Goal: Transaction & Acquisition: Purchase product/service

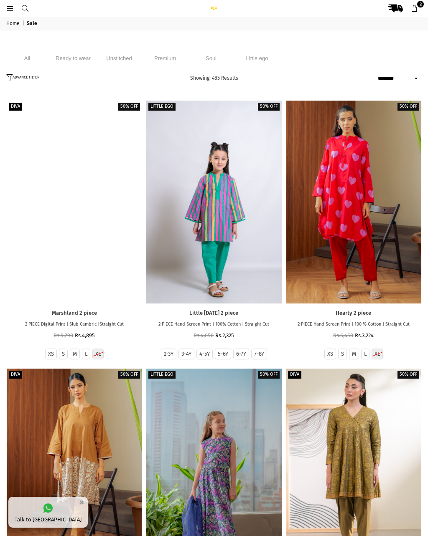
select select "******"
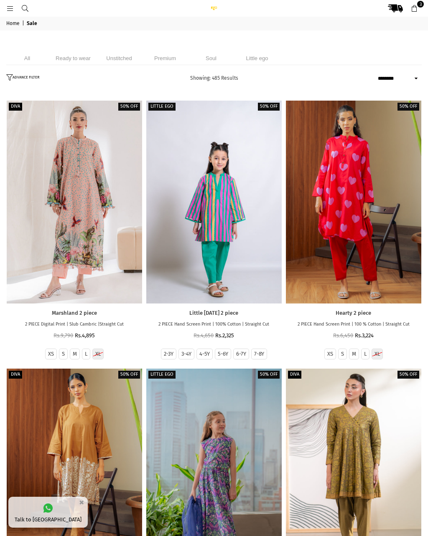
click at [18, 26] on link "Home" at bounding box center [13, 23] width 15 height 7
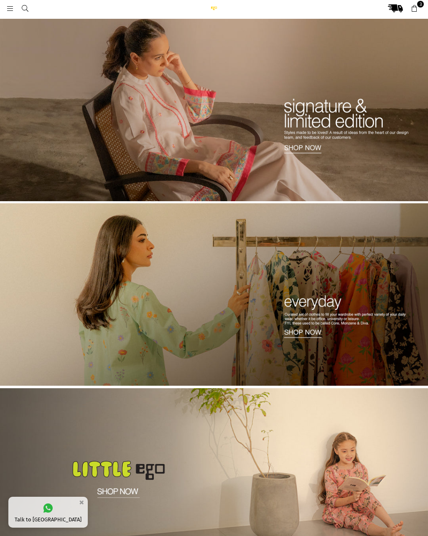
click at [353, 145] on img at bounding box center [214, 110] width 428 height 182
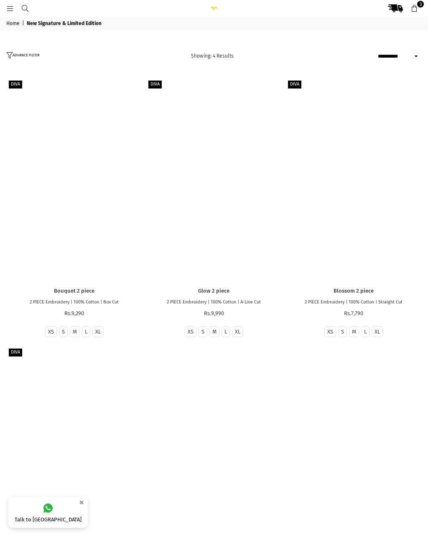
select select "**********"
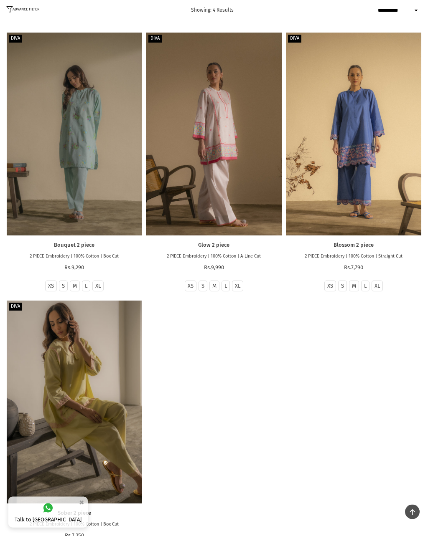
scroll to position [27, 0]
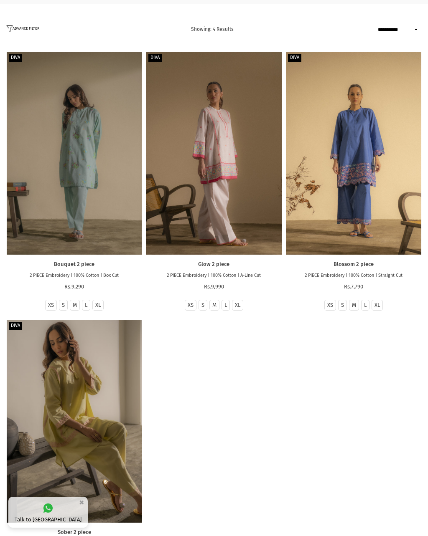
click at [79, 450] on div at bounding box center [74, 421] width 135 height 203
click at [230, 212] on div at bounding box center [213, 153] width 135 height 203
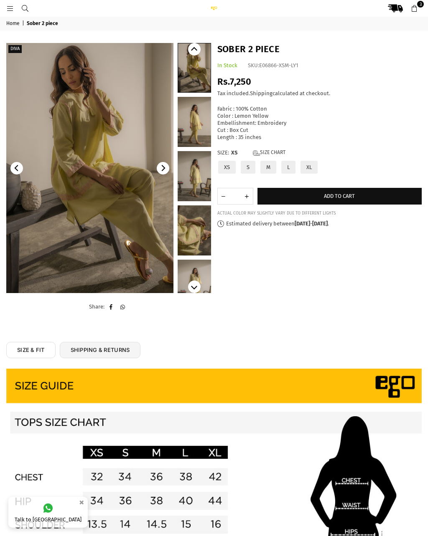
click at [130, 250] on img at bounding box center [89, 168] width 167 height 250
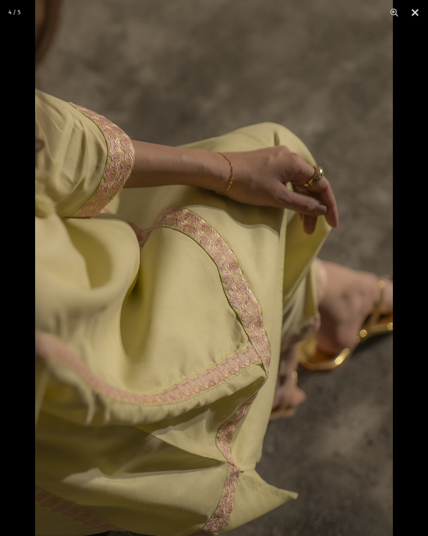
click at [421, 25] on button "Close" at bounding box center [414, 12] width 21 height 25
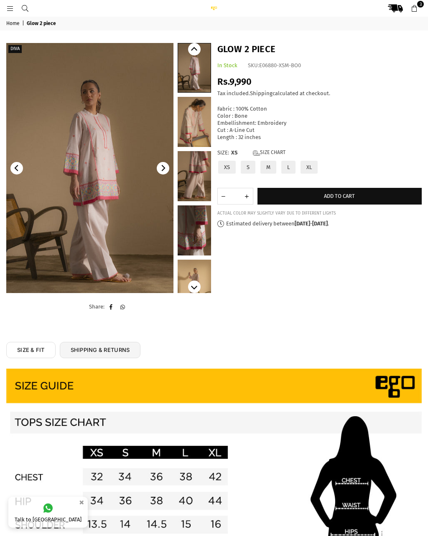
click at [117, 243] on img at bounding box center [89, 168] width 167 height 250
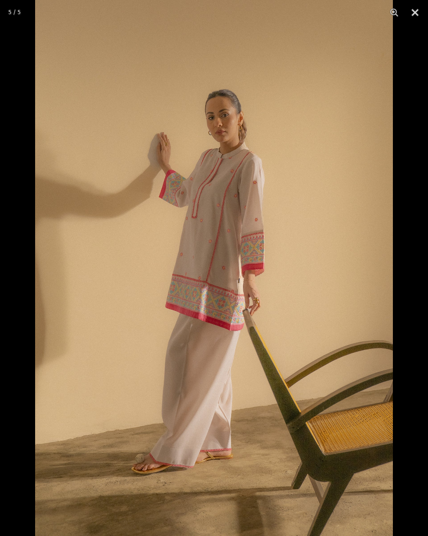
click at [412, 15] on button "Close" at bounding box center [414, 12] width 21 height 25
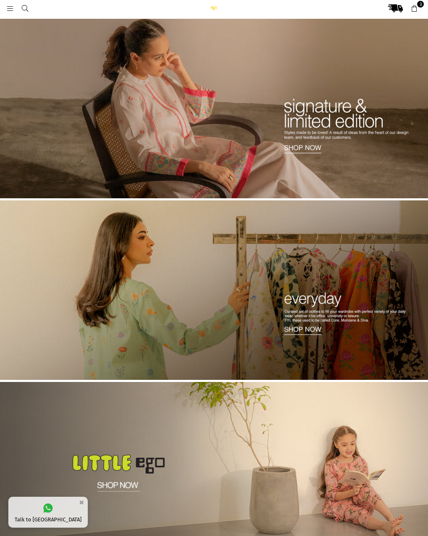
click at [364, 335] on img at bounding box center [214, 291] width 428 height 182
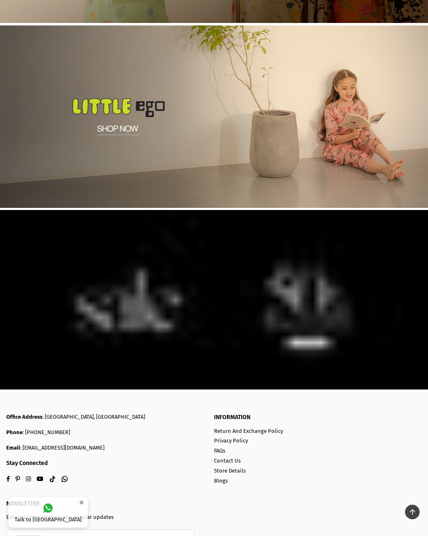
scroll to position [390, 0]
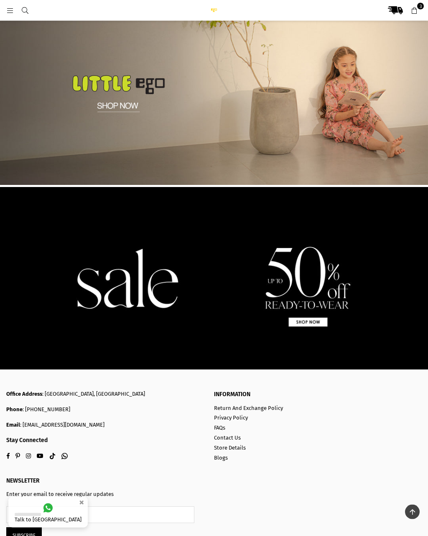
click at [317, 322] on img at bounding box center [214, 278] width 428 height 182
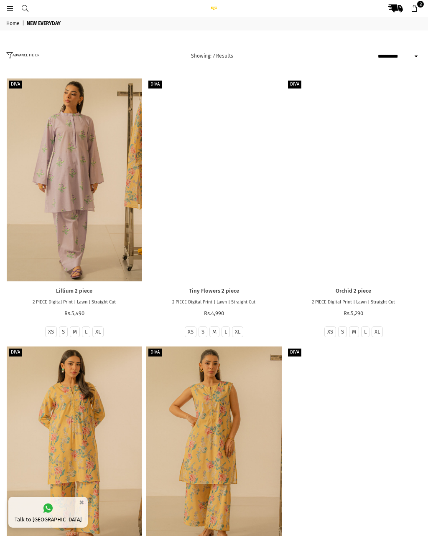
select select "**********"
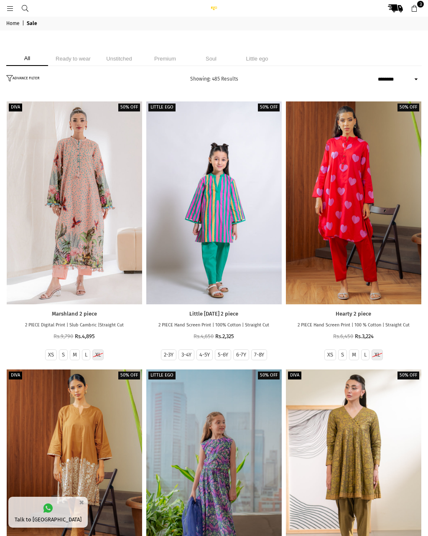
click at [414, 78] on select "**********" at bounding box center [398, 79] width 46 height 10
click at [415, 74] on select "**********" at bounding box center [398, 79] width 46 height 10
select select "**********"
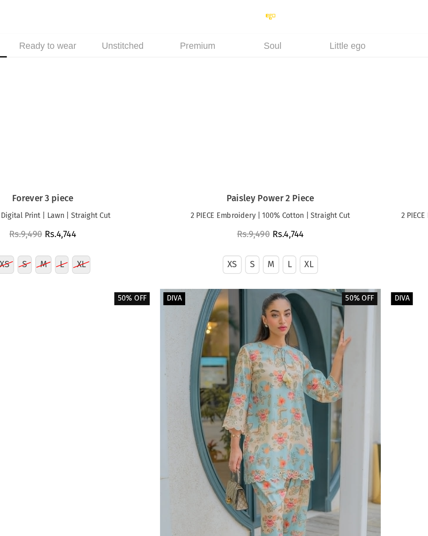
scroll to position [10376, 0]
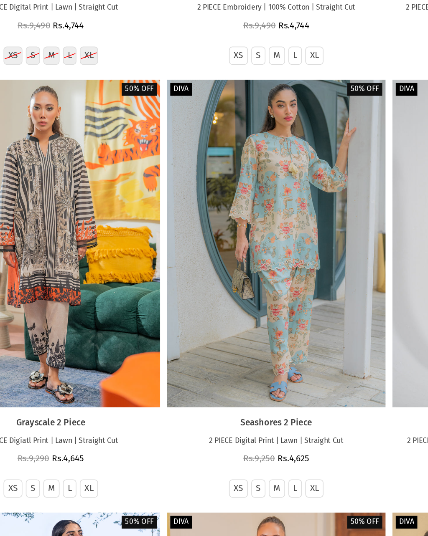
click at [201, 431] on label "S" at bounding box center [202, 434] width 3 height 7
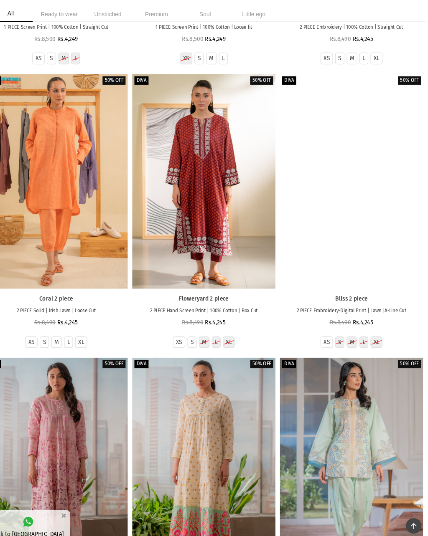
scroll to position [13422, 0]
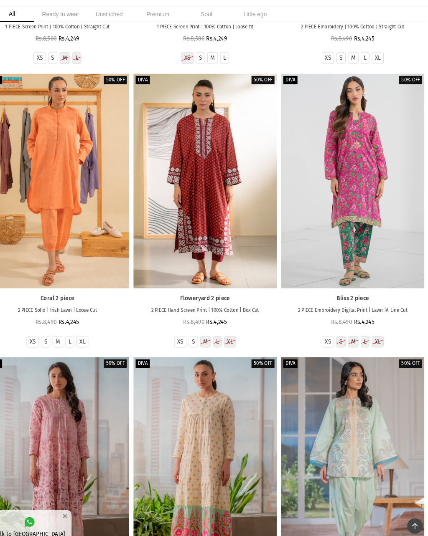
click at [199, 161] on div at bounding box center [213, 185] width 135 height 203
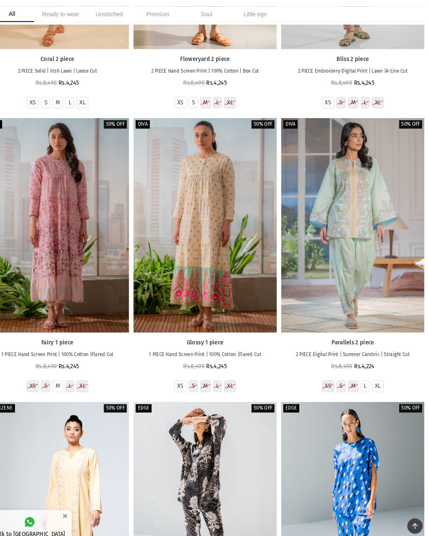
scroll to position [13649, 0]
click at [371, 220] on div at bounding box center [353, 227] width 135 height 203
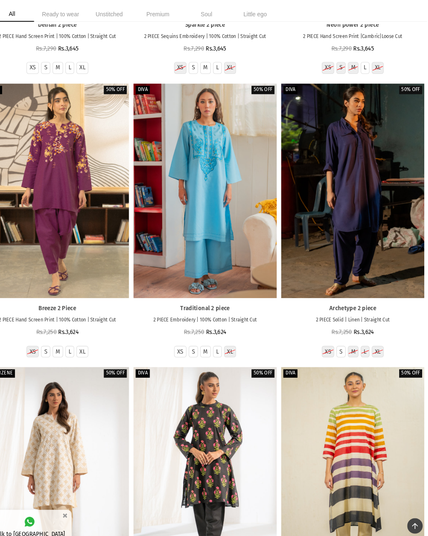
scroll to position [20122, 0]
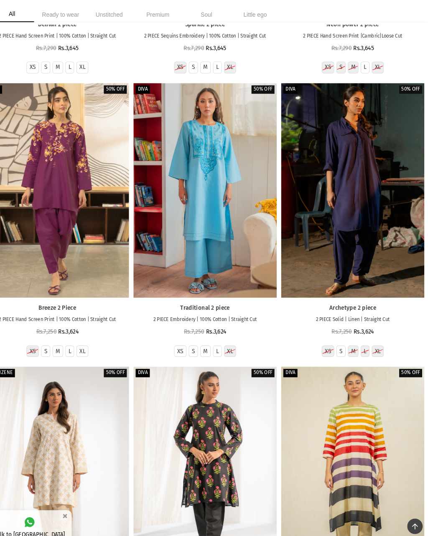
click at [62, 140] on div at bounding box center [74, 194] width 135 height 203
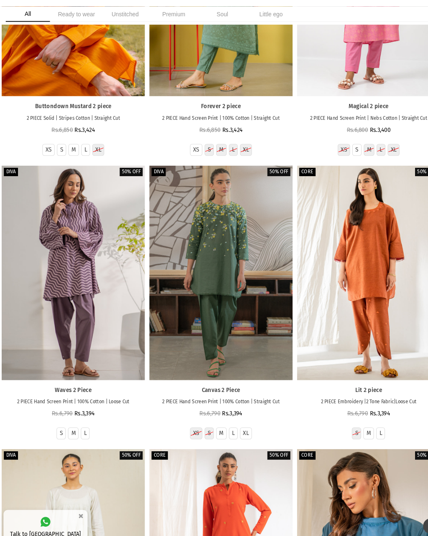
scroll to position [24335, 0]
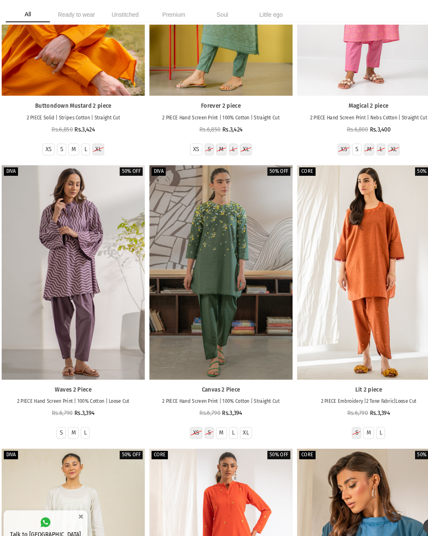
click at [229, 198] on div at bounding box center [213, 271] width 135 height 203
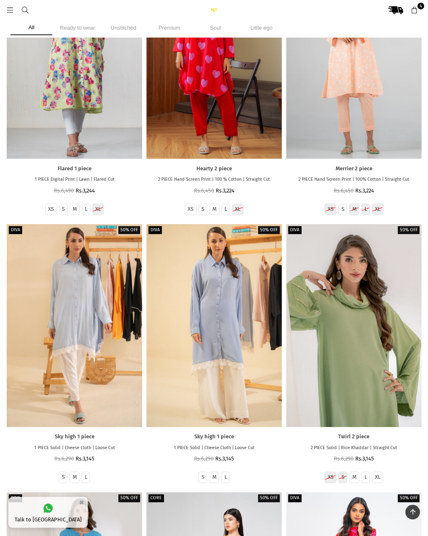
scroll to position [26416, 0]
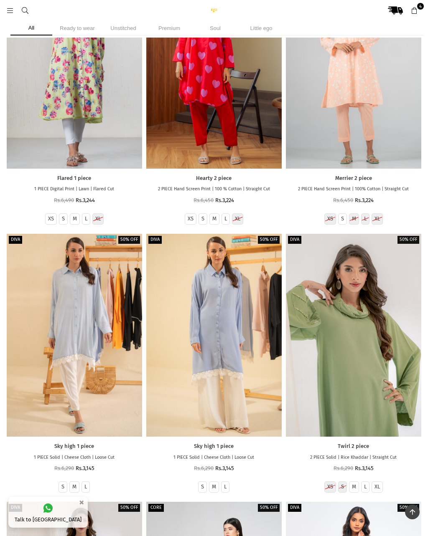
click at [414, 287] on div at bounding box center [353, 335] width 135 height 203
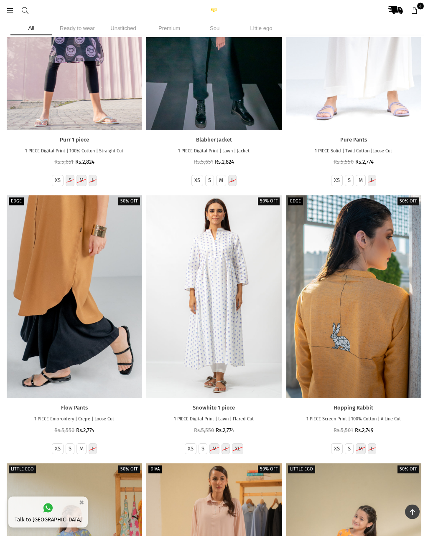
scroll to position [29385, 0]
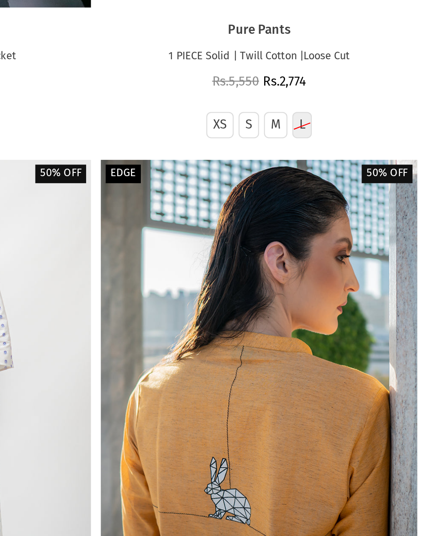
click at [286, 214] on div at bounding box center [353, 315] width 135 height 203
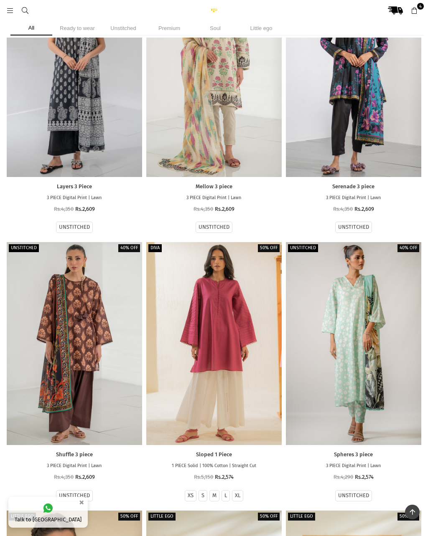
scroll to position [33375, 0]
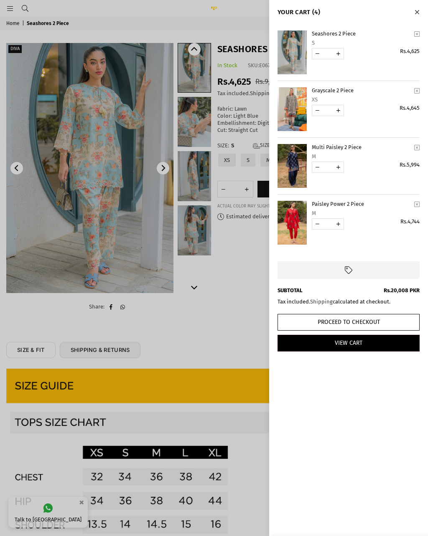
click at [112, 259] on div at bounding box center [214, 268] width 428 height 536
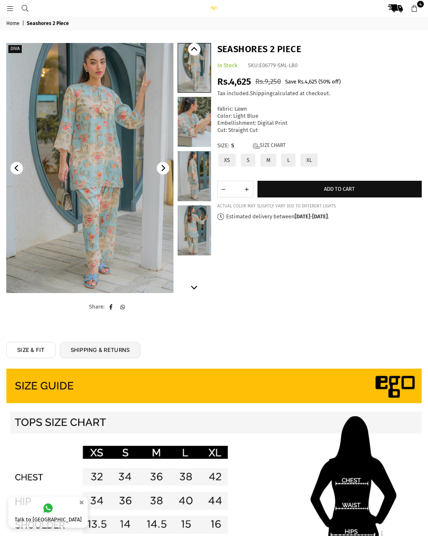
click at [95, 242] on img at bounding box center [89, 168] width 167 height 250
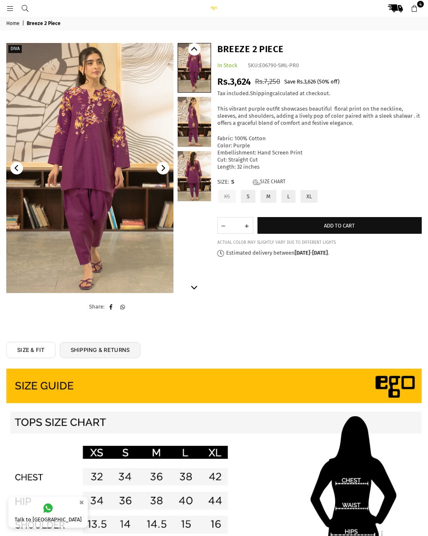
click at [101, 253] on img at bounding box center [89, 168] width 167 height 250
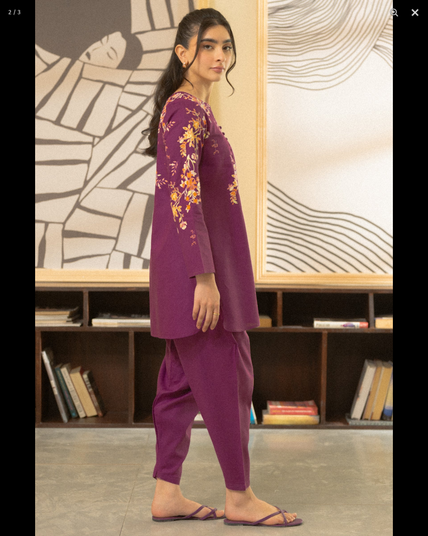
click at [418, 12] on button "Close" at bounding box center [414, 12] width 21 height 25
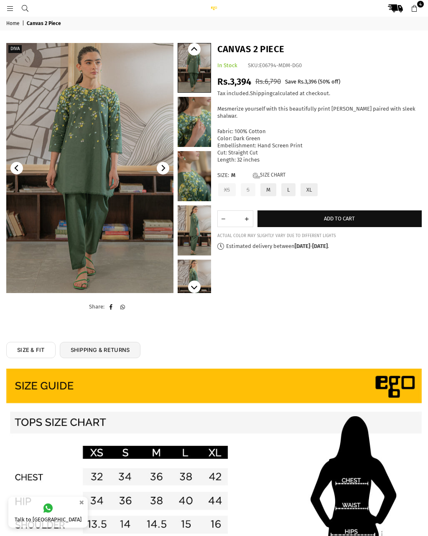
click at [110, 243] on img at bounding box center [89, 168] width 167 height 250
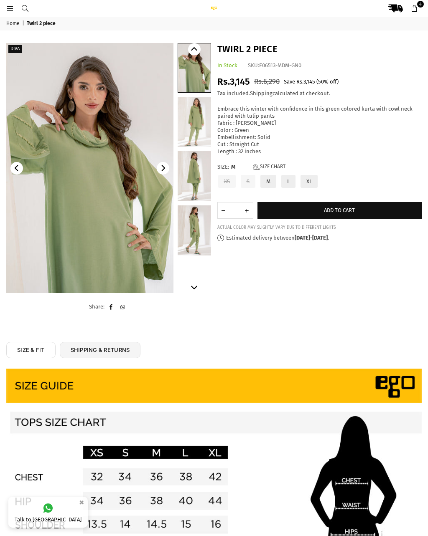
click at [113, 237] on img at bounding box center [89, 168] width 167 height 250
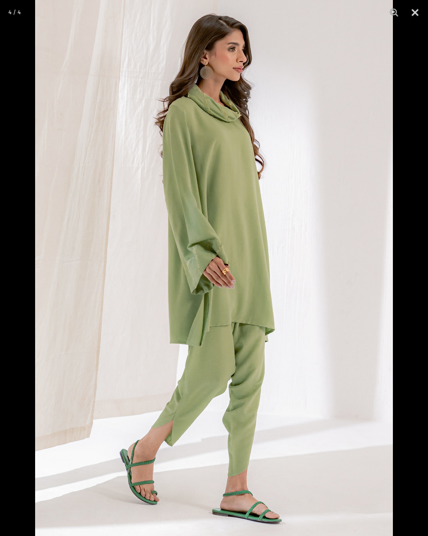
click at [415, 16] on button "Close" at bounding box center [414, 12] width 21 height 25
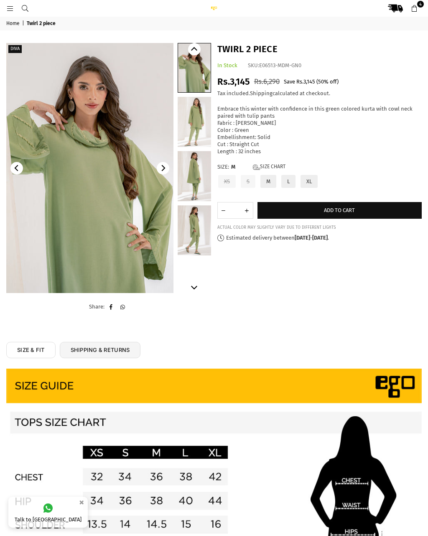
click at [106, 266] on img at bounding box center [256, 418] width 501 height 751
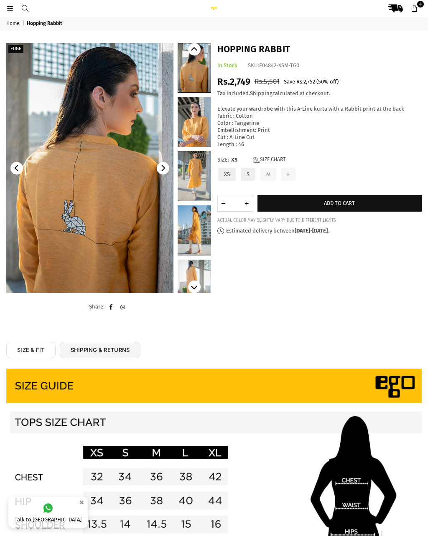
click at [106, 262] on img at bounding box center [89, 168] width 167 height 250
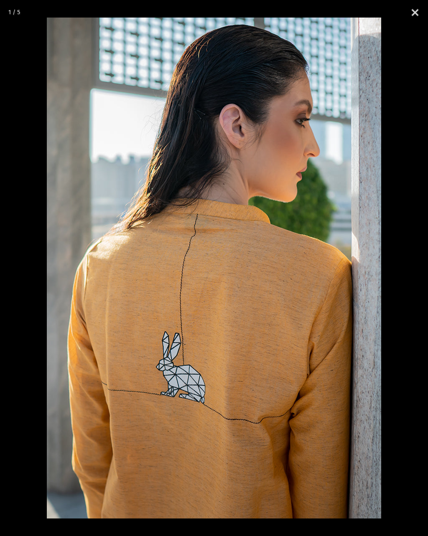
click at [415, 10] on button "Close" at bounding box center [414, 12] width 21 height 25
